Goal: Task Accomplishment & Management: Manage account settings

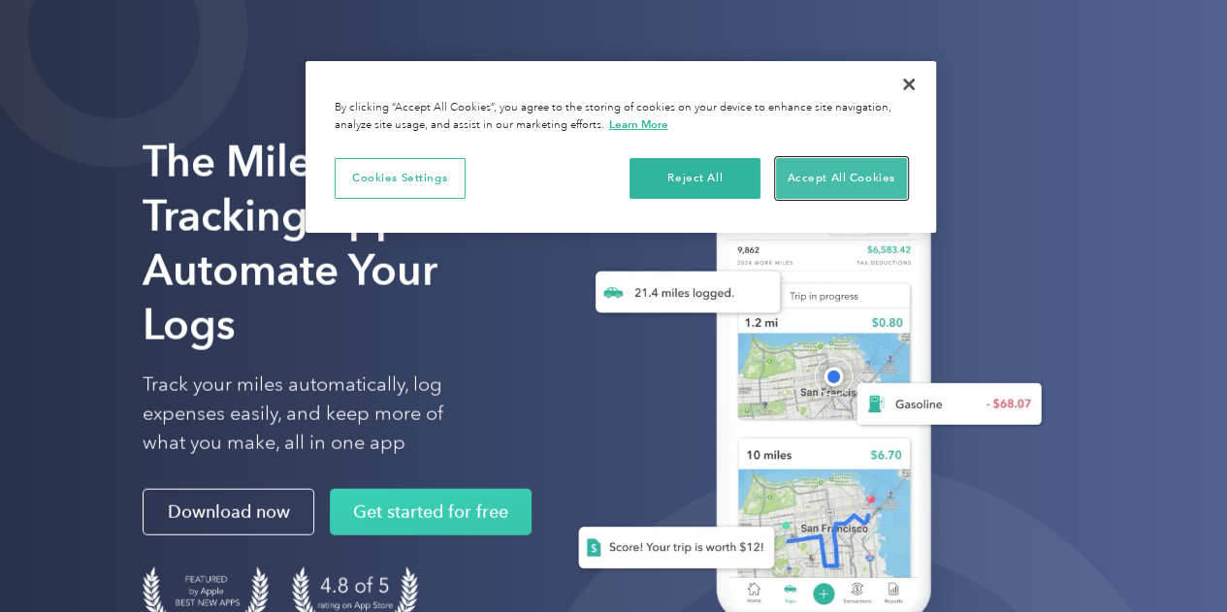
click at [849, 178] on button "Accept All Cookies" at bounding box center [841, 178] width 131 height 41
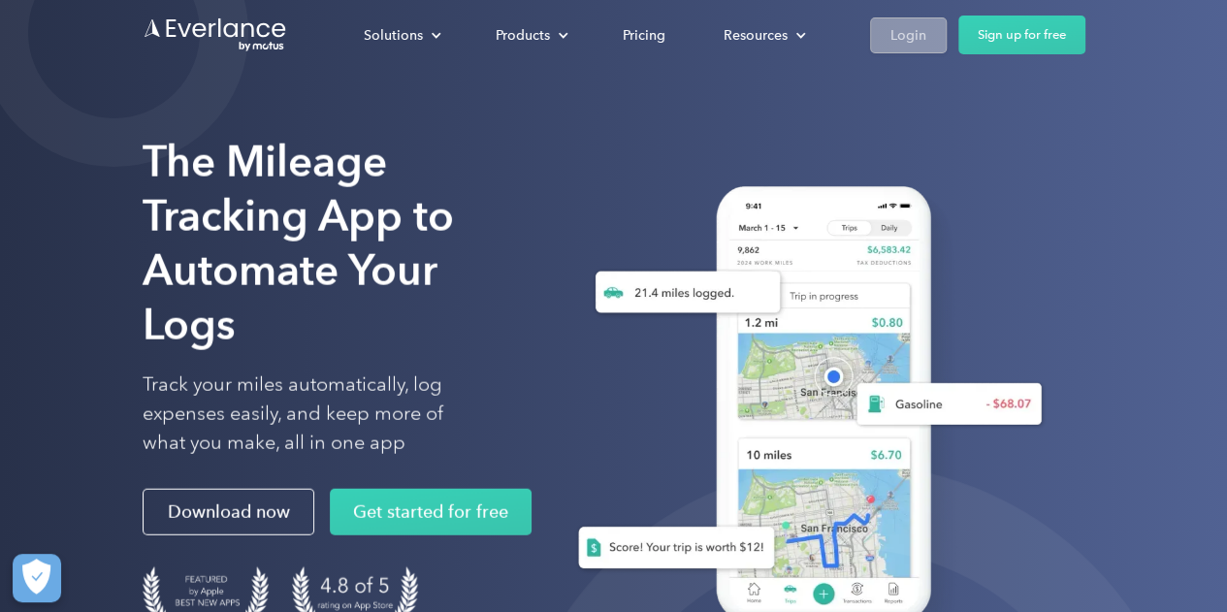
click at [904, 38] on div "Login" at bounding box center [909, 35] width 36 height 24
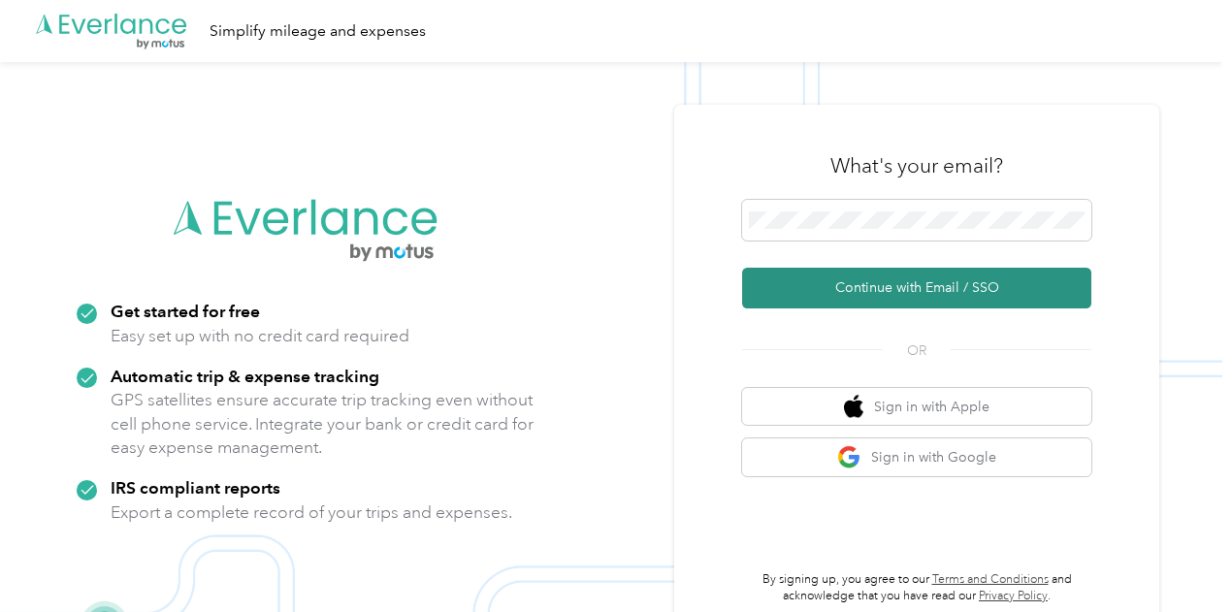
click at [962, 285] on button "Continue with Email / SSO" at bounding box center [916, 288] width 349 height 41
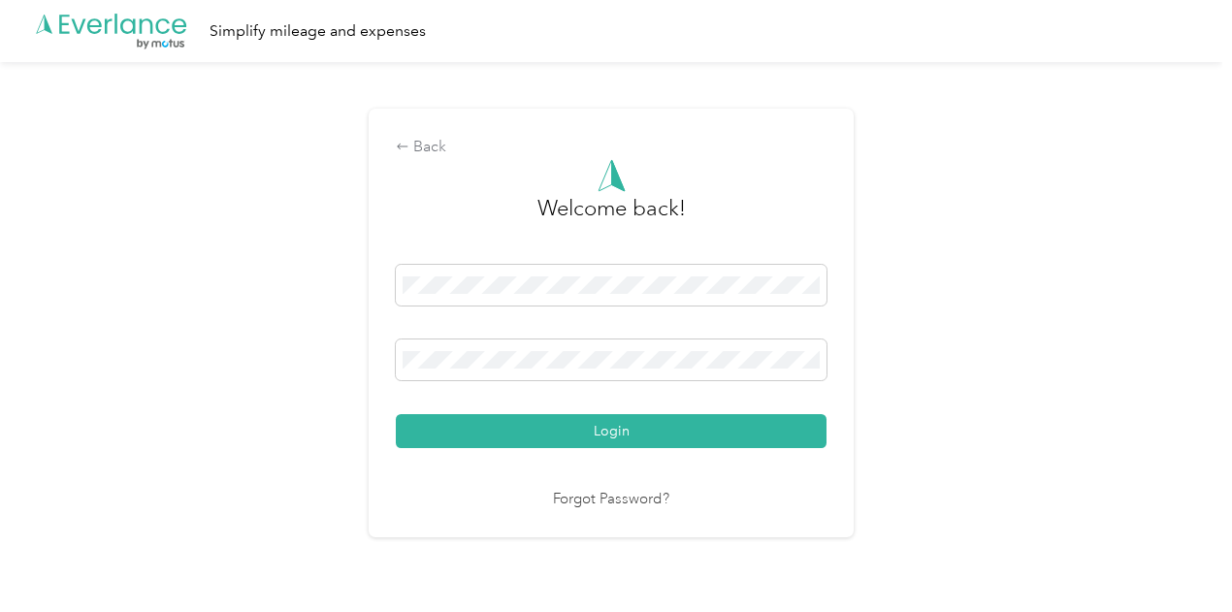
click at [584, 414] on button "Login" at bounding box center [611, 431] width 431 height 34
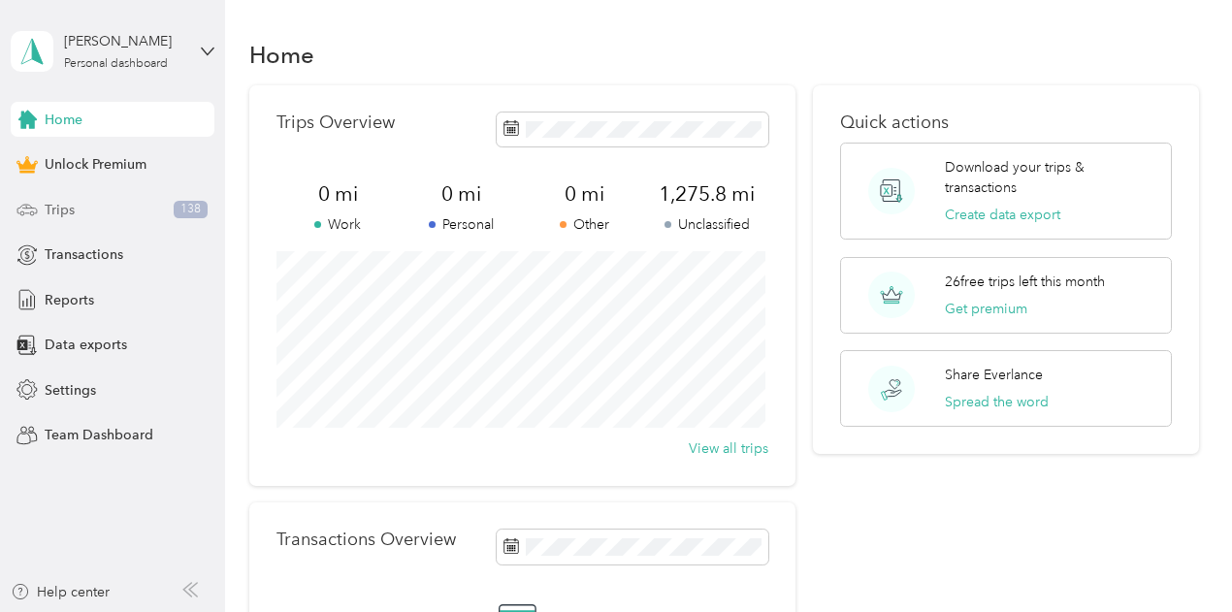
click at [83, 203] on div "Trips 138" at bounding box center [113, 209] width 204 height 35
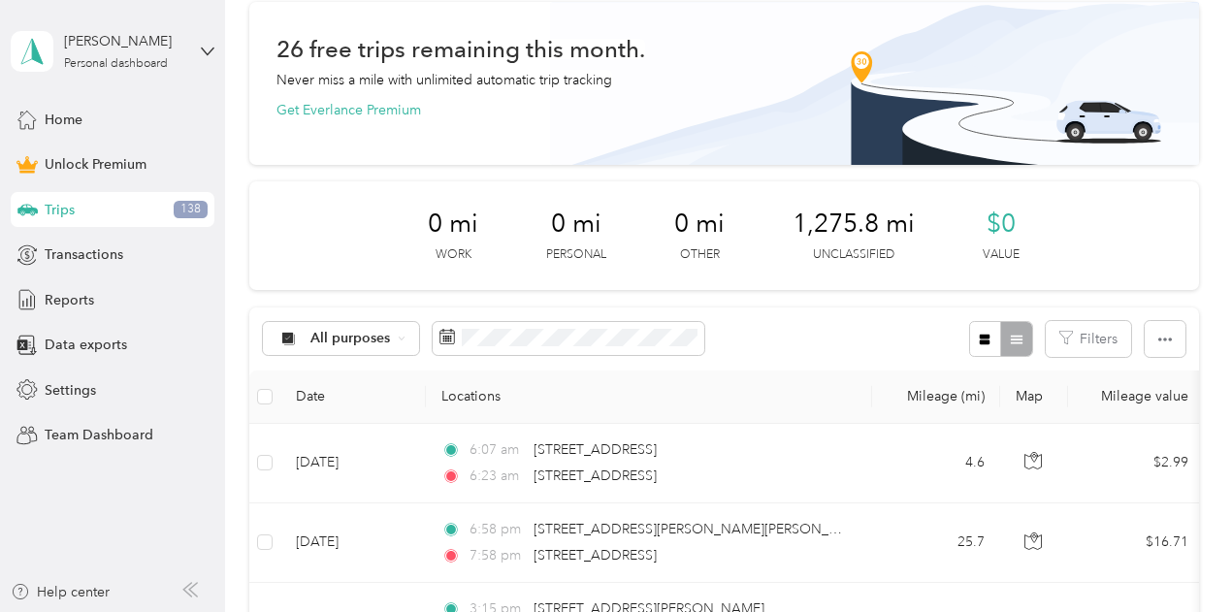
scroll to position [194, 0]
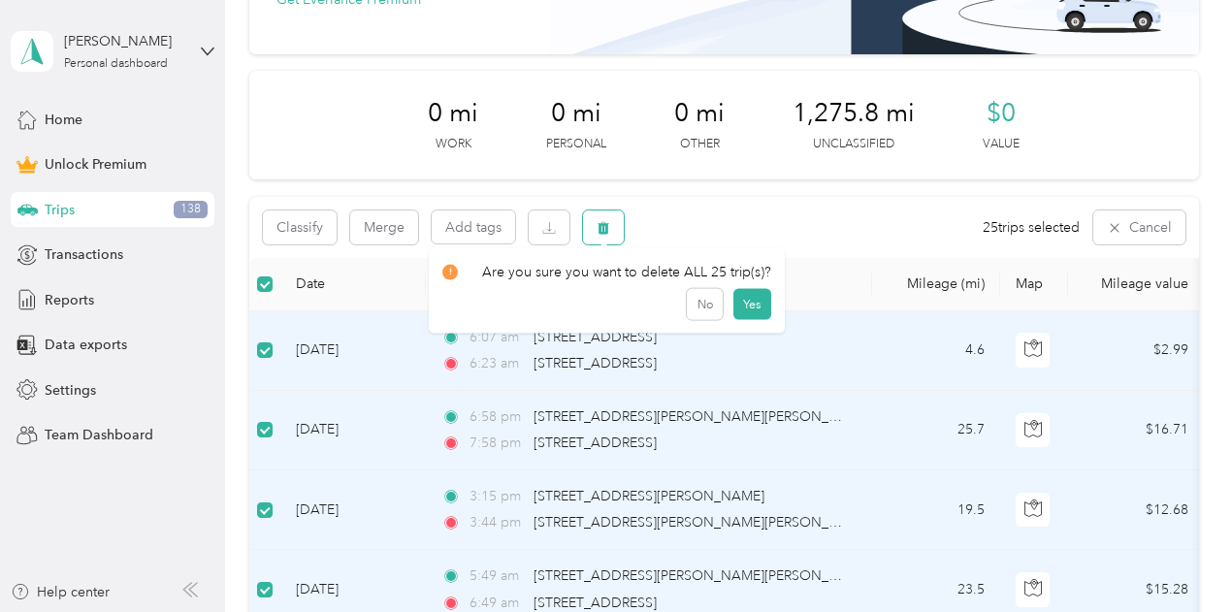
click at [603, 234] on icon "button" at bounding box center [604, 227] width 12 height 13
click at [736, 308] on button "Yes" at bounding box center [751, 308] width 38 height 31
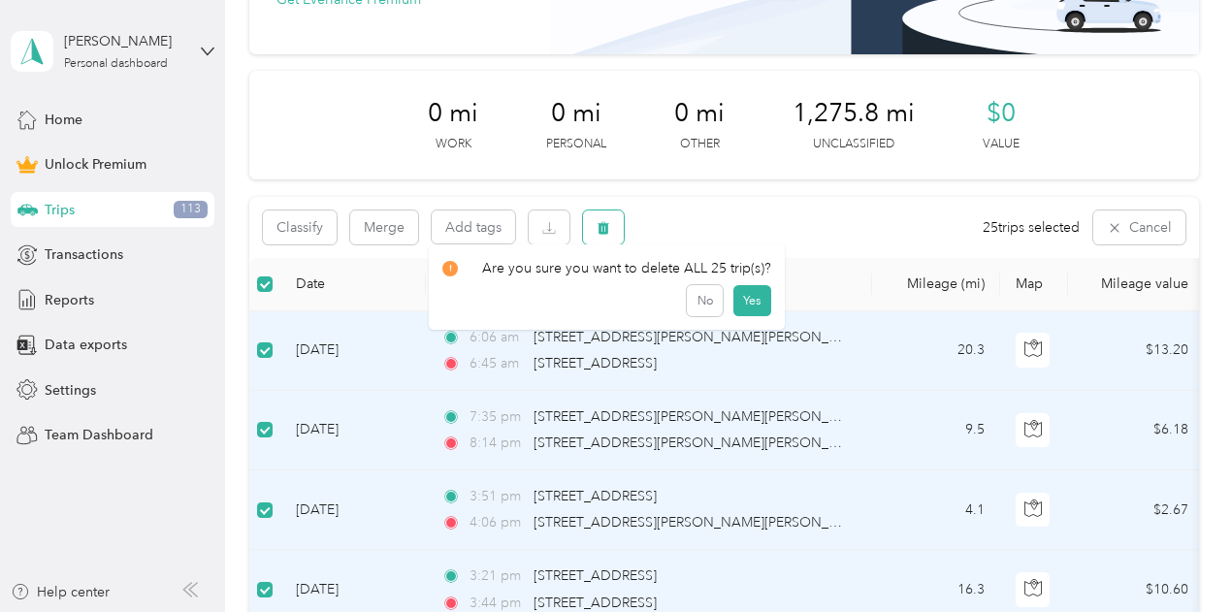
click at [591, 230] on button "button" at bounding box center [603, 228] width 41 height 34
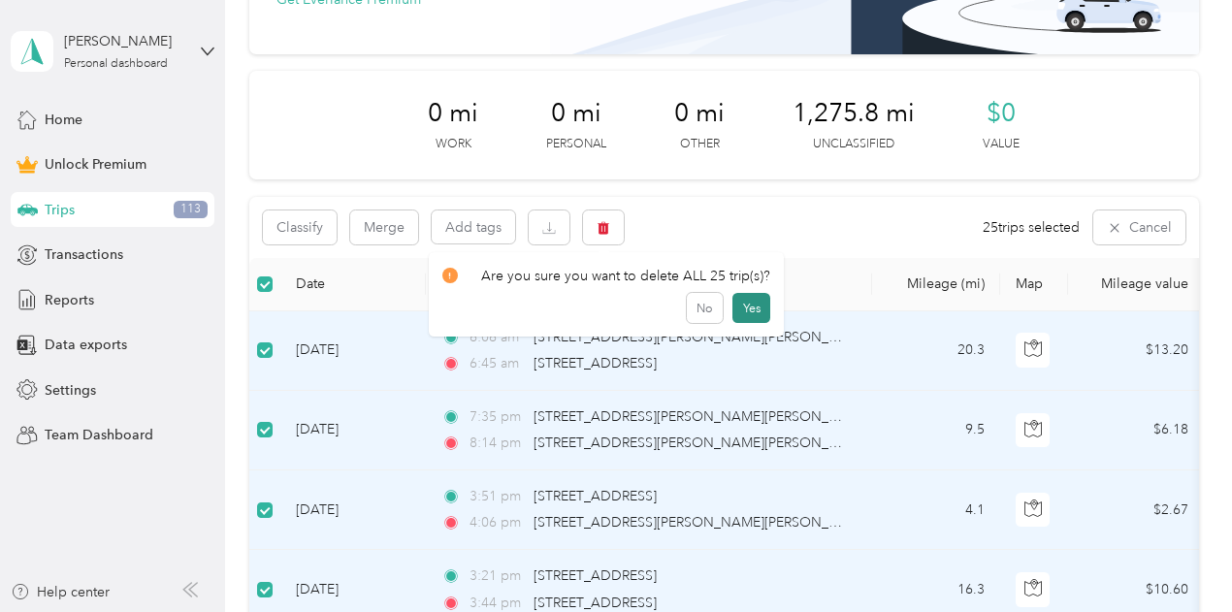
click at [760, 307] on button "Yes" at bounding box center [751, 308] width 38 height 31
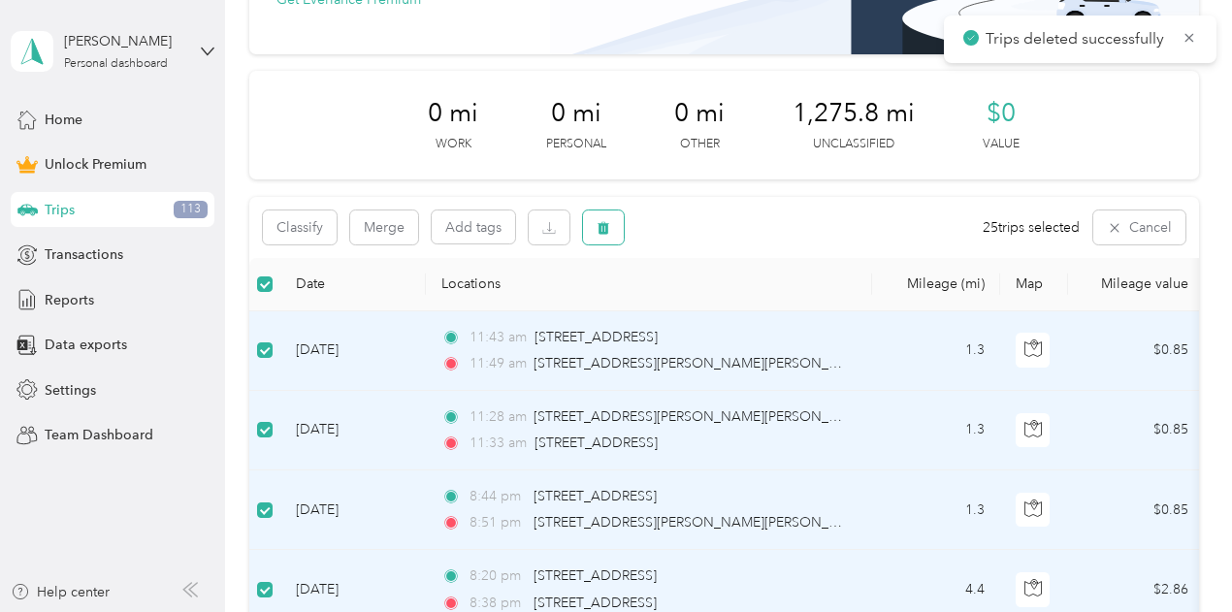
click at [609, 234] on icon "button" at bounding box center [604, 228] width 14 height 14
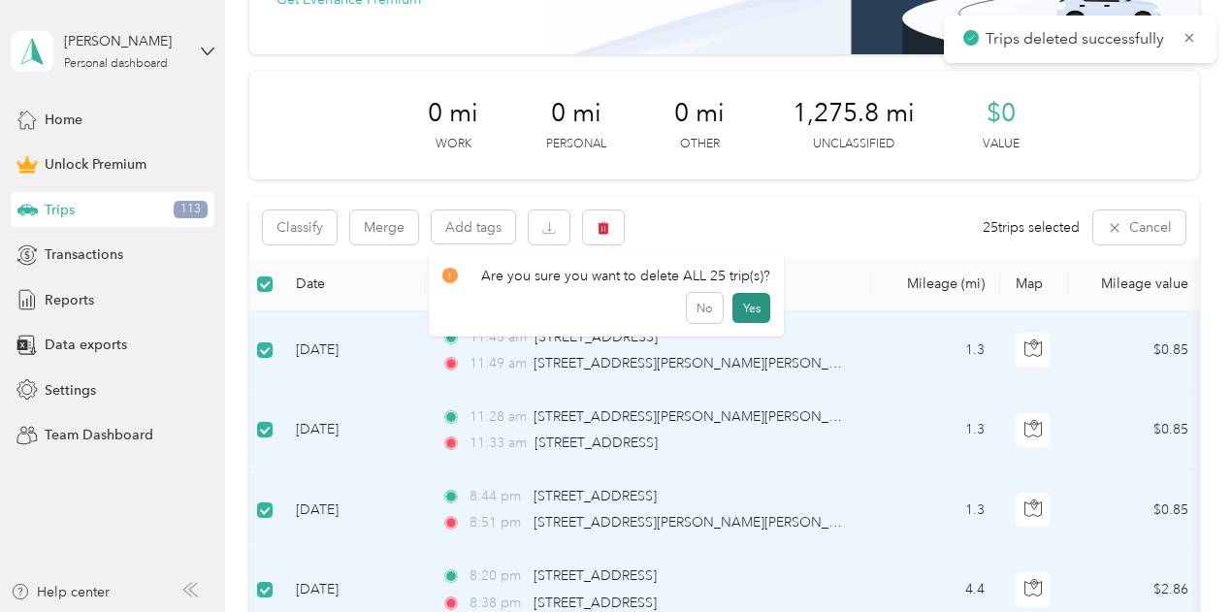
click at [737, 308] on button "Yes" at bounding box center [751, 308] width 38 height 31
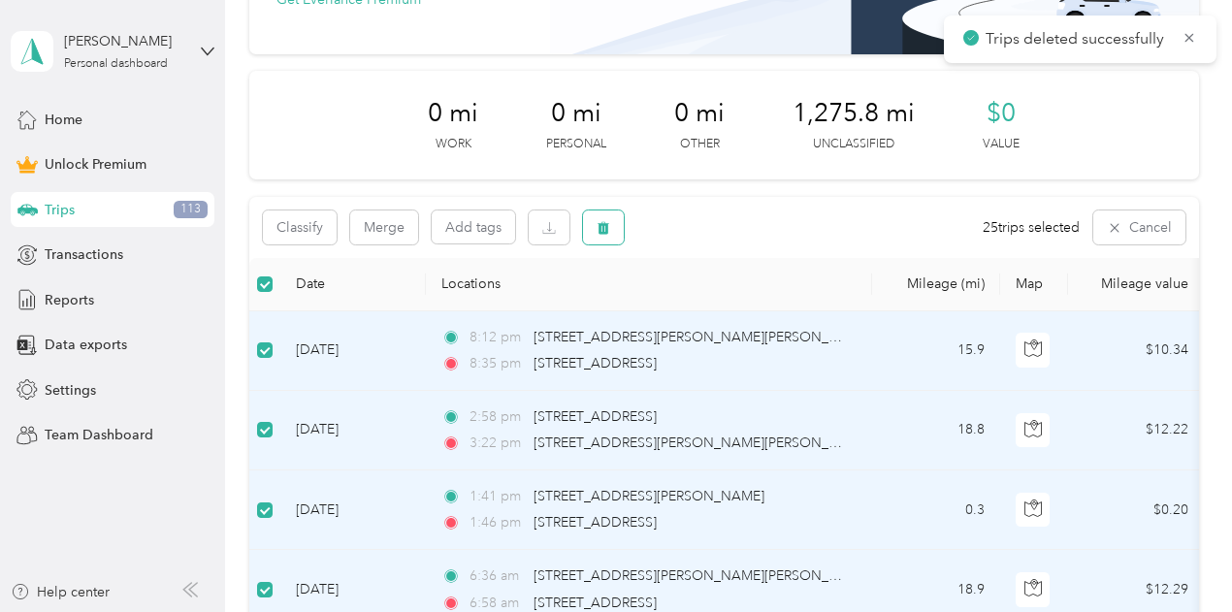
click at [609, 232] on icon "button" at bounding box center [604, 228] width 14 height 14
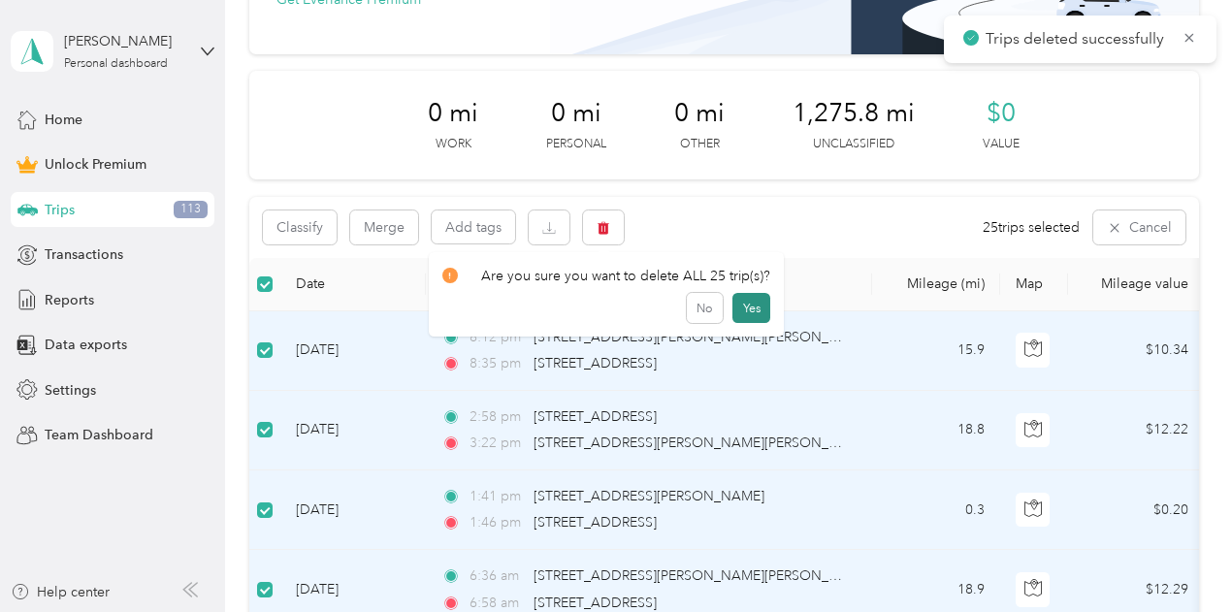
click at [741, 310] on button "Yes" at bounding box center [751, 308] width 38 height 31
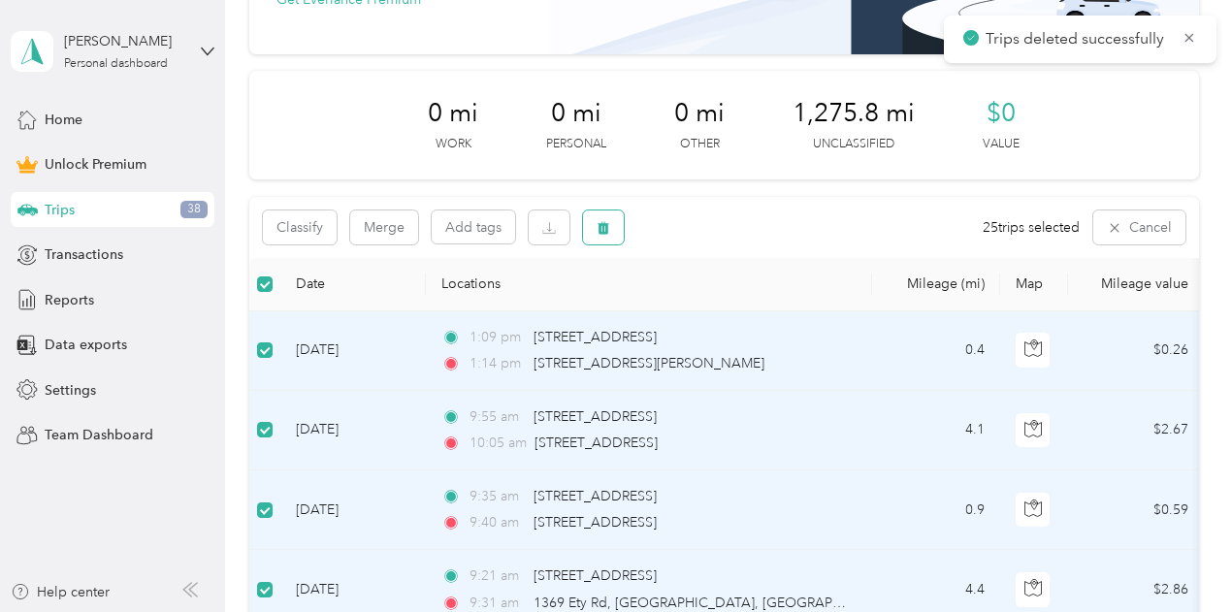
click at [613, 223] on button "button" at bounding box center [603, 228] width 41 height 34
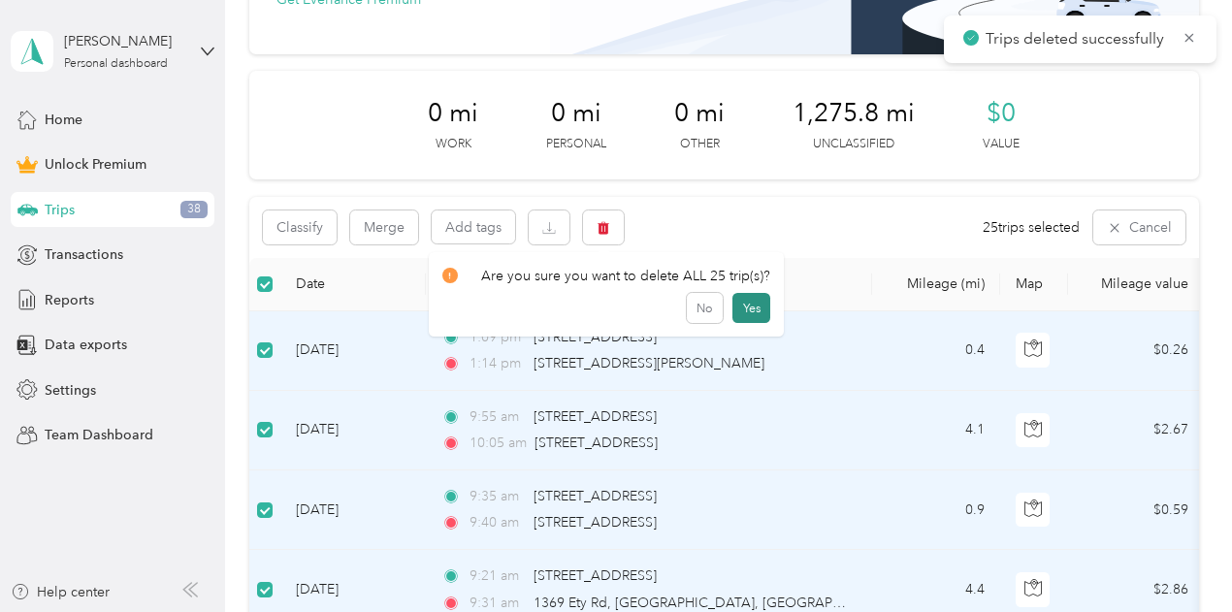
click at [745, 303] on button "Yes" at bounding box center [751, 308] width 38 height 31
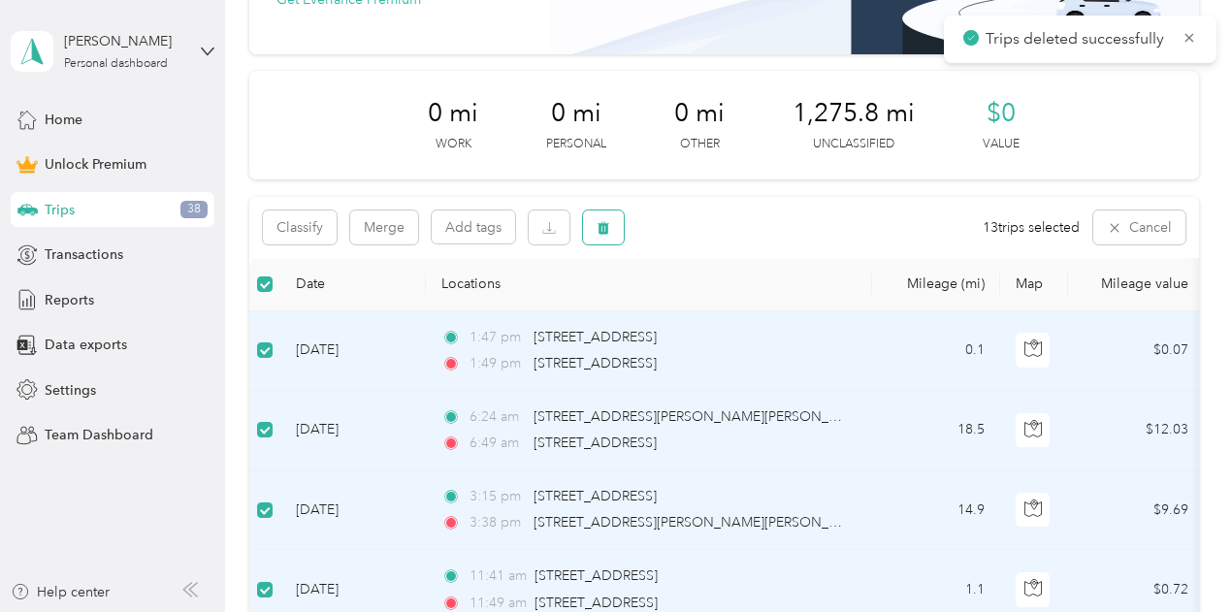
click at [617, 232] on button "button" at bounding box center [603, 228] width 41 height 34
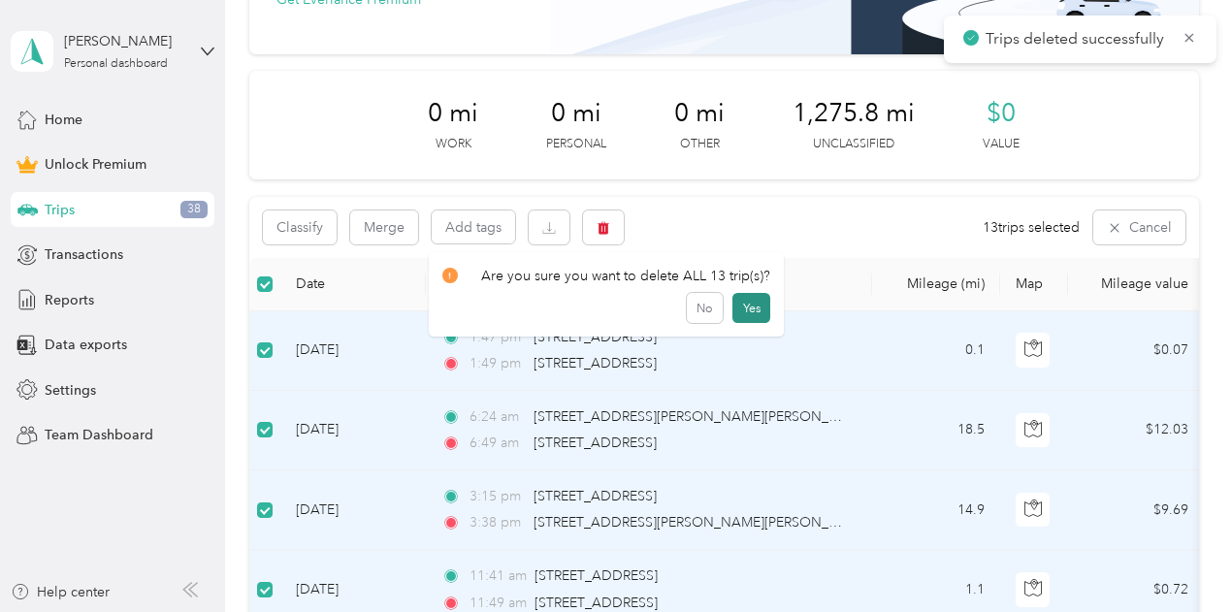
click at [732, 304] on button "Yes" at bounding box center [751, 308] width 38 height 31
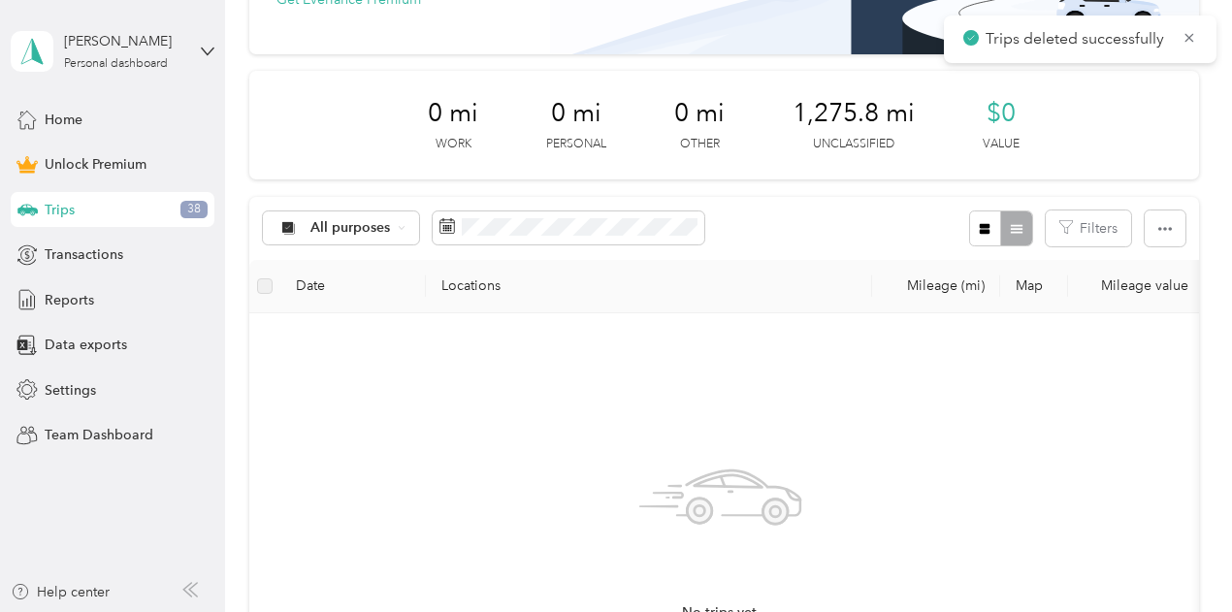
click at [566, 387] on div "No trips yet. Add a trip" at bounding box center [721, 560] width 913 height 462
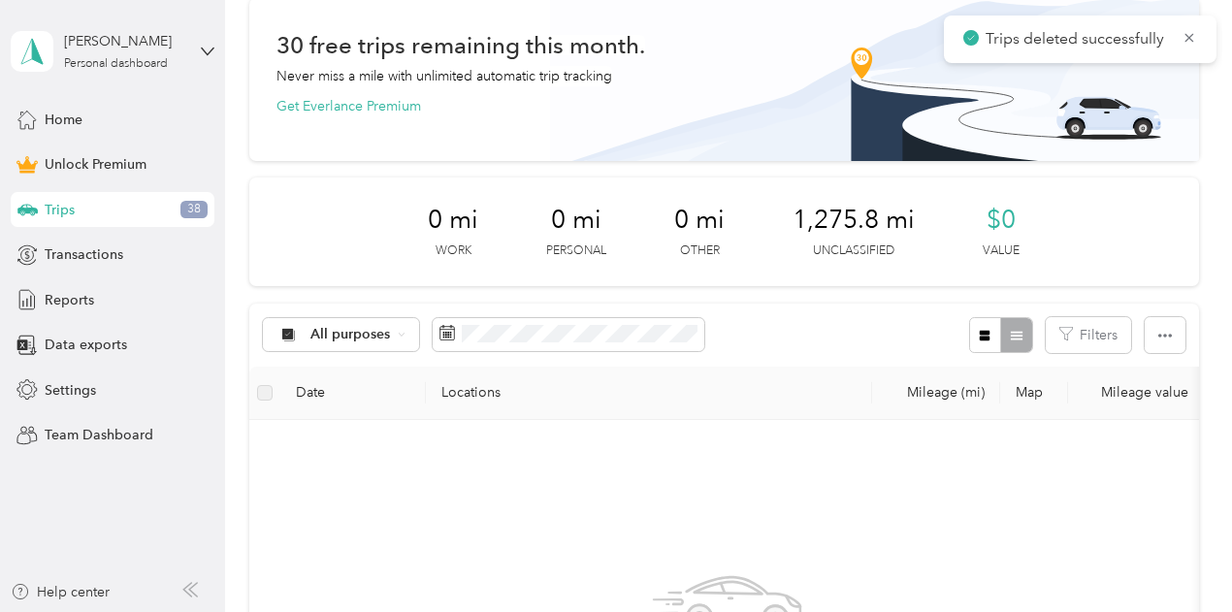
scroll to position [0, 0]
